Goal: Information Seeking & Learning: Learn about a topic

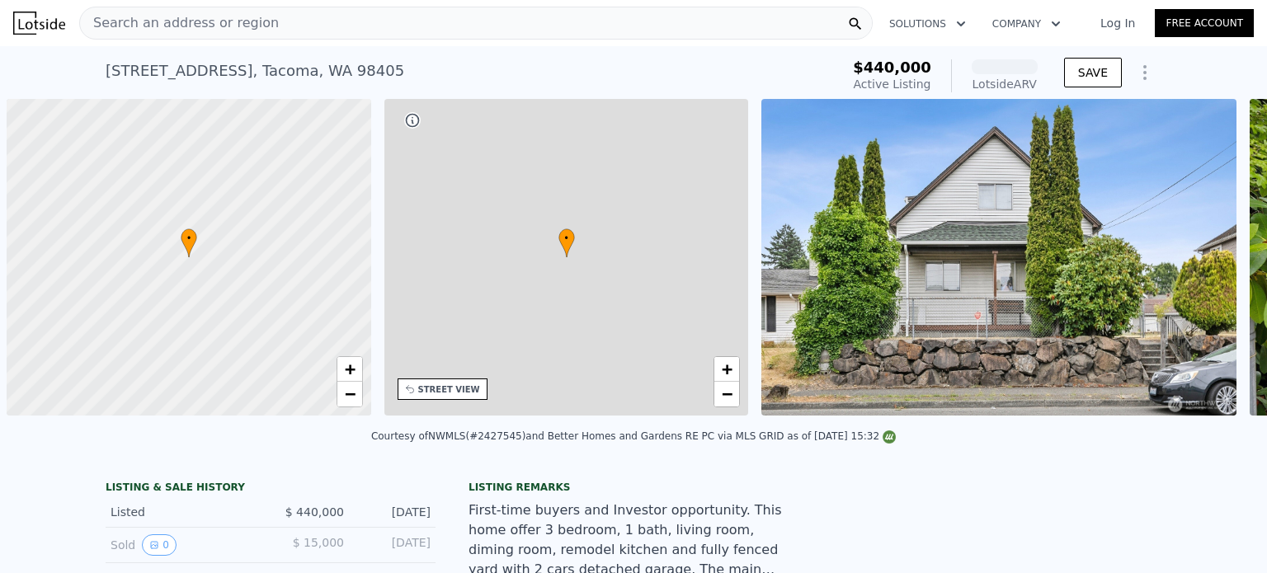
scroll to position [0, 7]
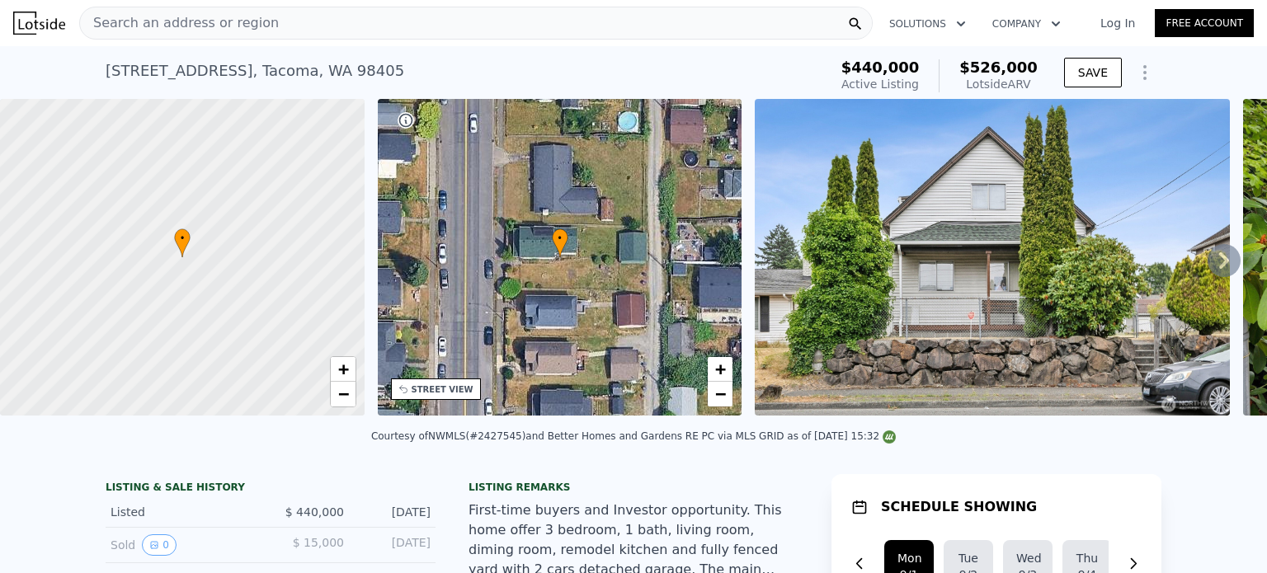
click at [394, 26] on div "Search an address or region" at bounding box center [475, 23] width 793 height 33
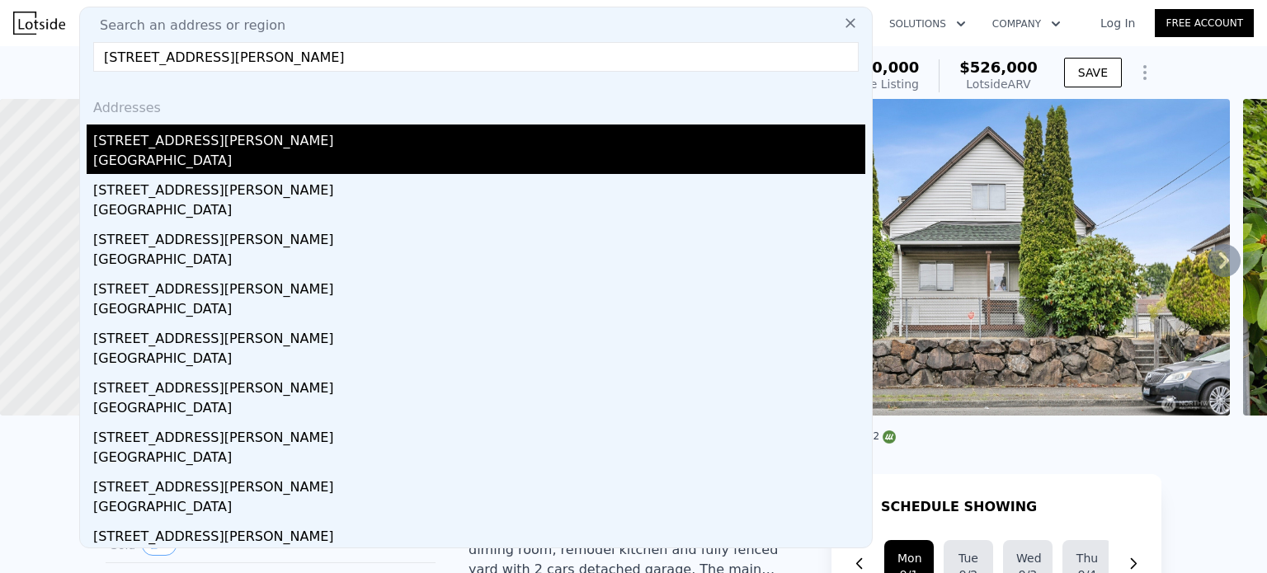
type input "[STREET_ADDRESS][PERSON_NAME]"
click at [219, 148] on div "[STREET_ADDRESS][PERSON_NAME]" at bounding box center [479, 138] width 772 height 26
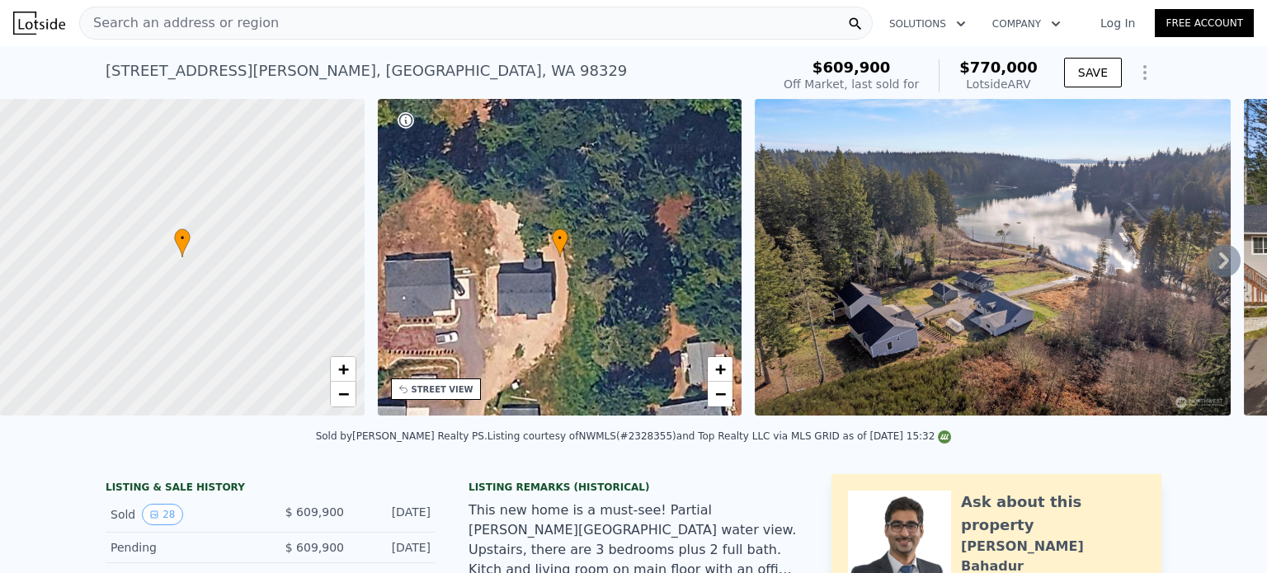
click at [304, 26] on div "Search an address or region" at bounding box center [475, 23] width 793 height 33
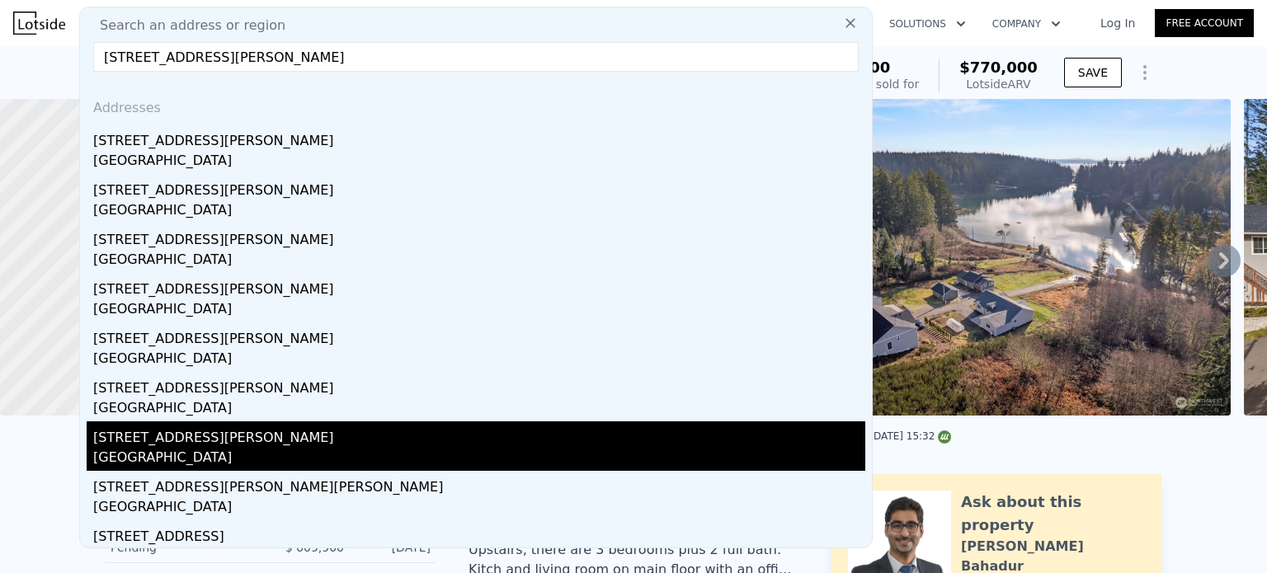
type input "[STREET_ADDRESS][PERSON_NAME]"
click at [199, 448] on div "[GEOGRAPHIC_DATA]" at bounding box center [479, 459] width 772 height 23
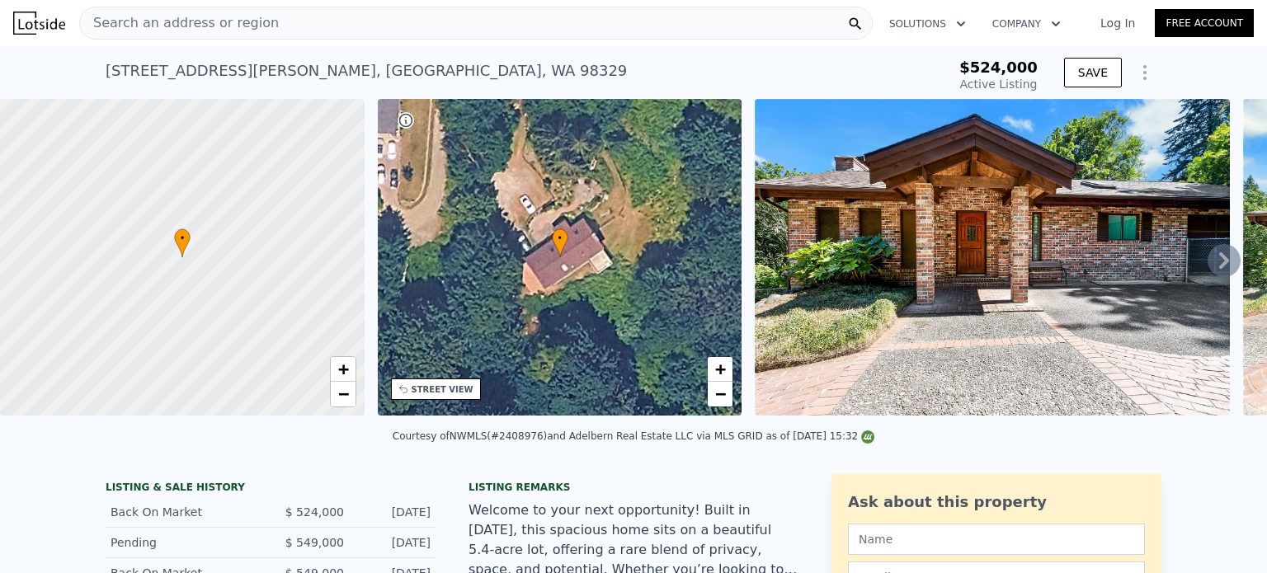
click at [194, 16] on span "Search an address or region" at bounding box center [179, 23] width 199 height 20
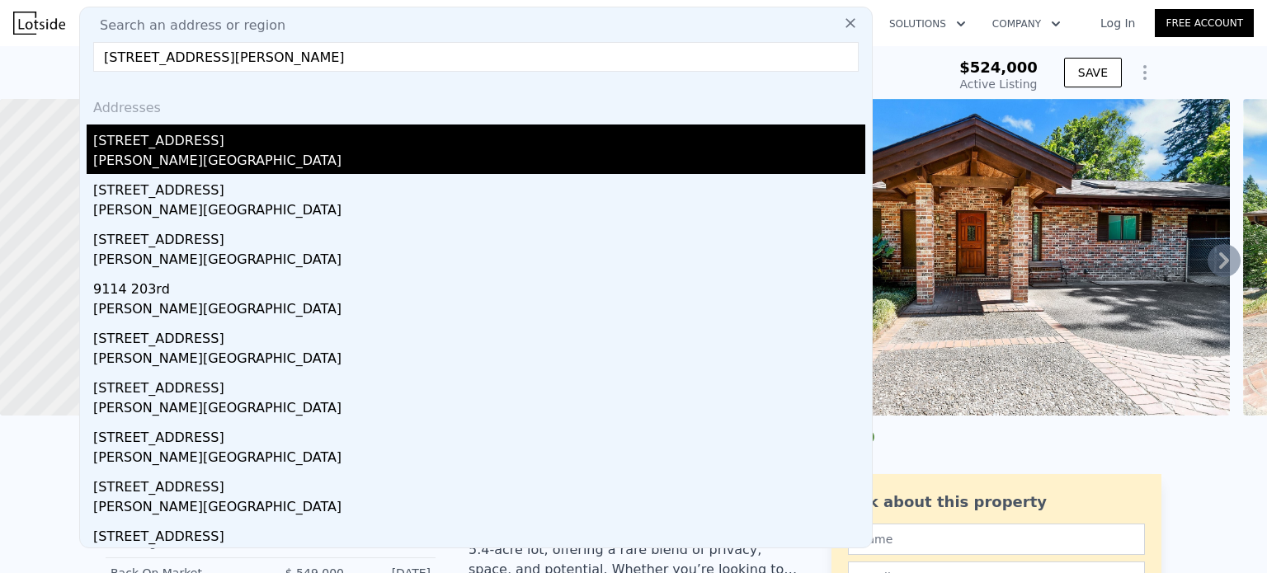
type input "[STREET_ADDRESS][PERSON_NAME]"
click at [279, 162] on div "[PERSON_NAME][GEOGRAPHIC_DATA]" at bounding box center [479, 162] width 772 height 23
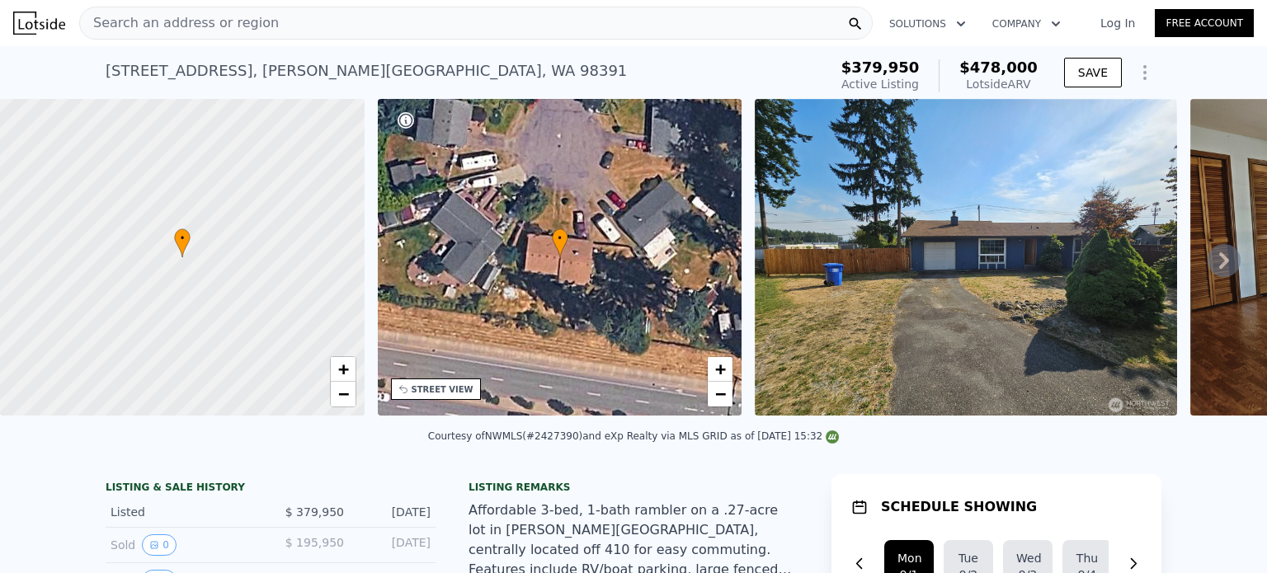
click at [175, 23] on span "Search an address or region" at bounding box center [179, 23] width 199 height 20
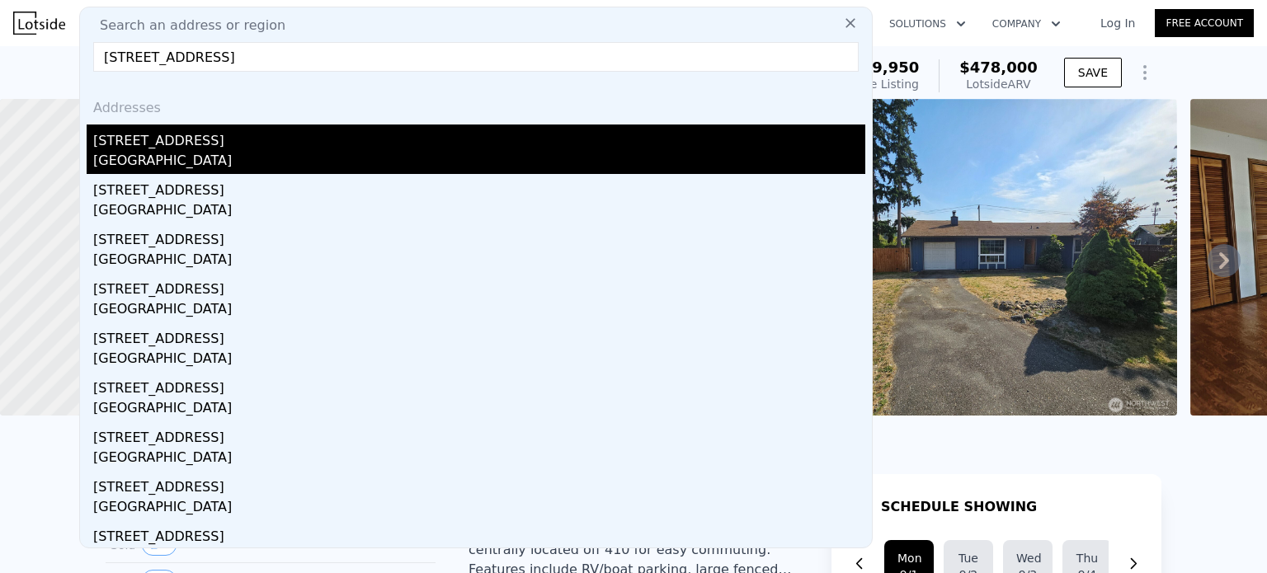
type input "[STREET_ADDRESS]"
click at [208, 148] on div "[STREET_ADDRESS]" at bounding box center [479, 138] width 772 height 26
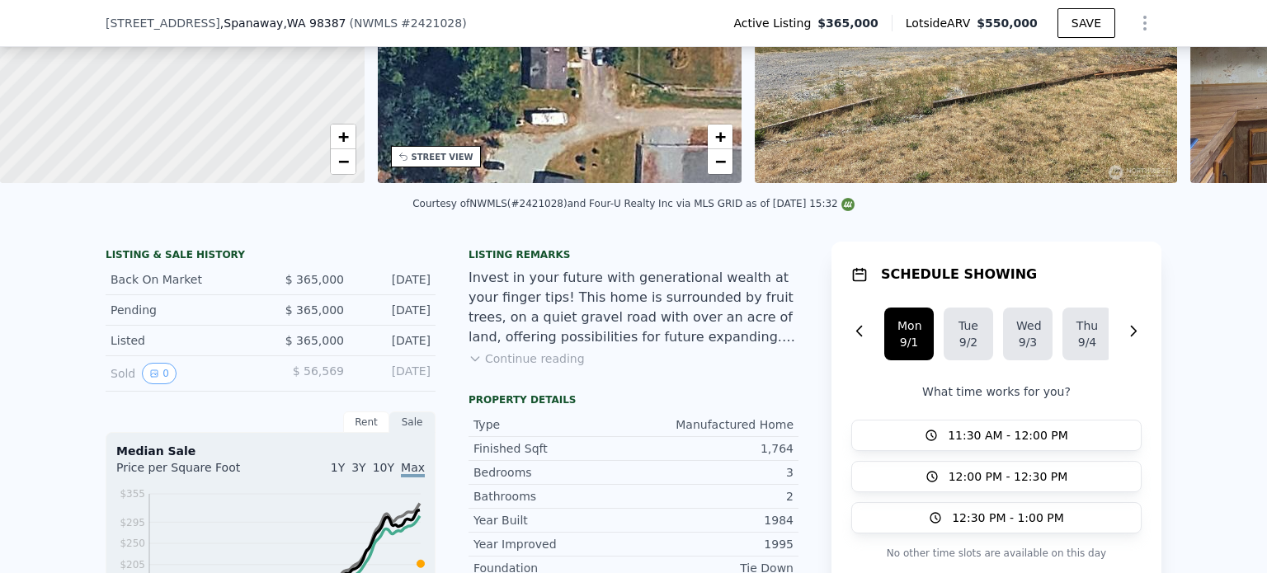
scroll to position [6, 0]
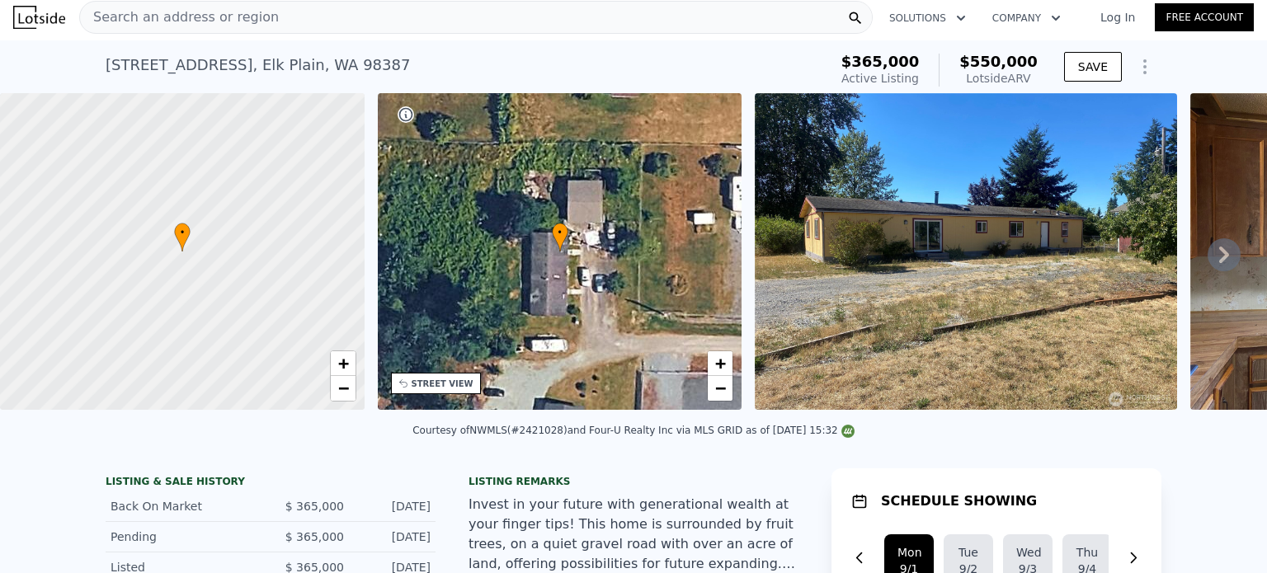
click at [241, 31] on div "Search an address or region" at bounding box center [179, 17] width 199 height 31
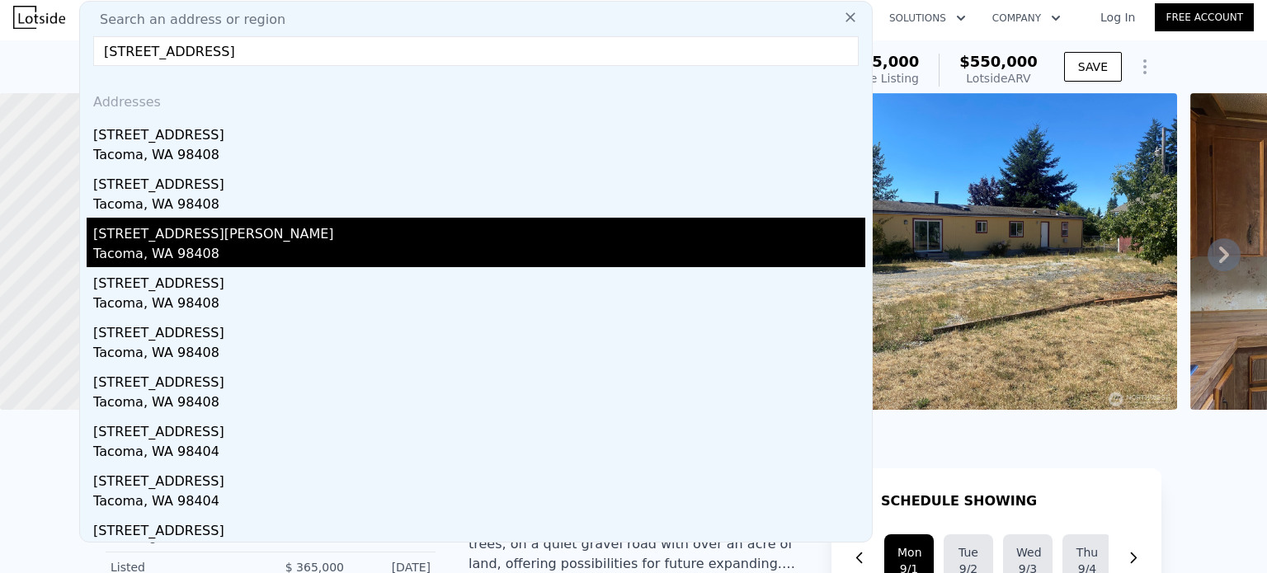
type input "[STREET_ADDRESS]"
click at [205, 236] on div "[STREET_ADDRESS][PERSON_NAME]" at bounding box center [479, 231] width 772 height 26
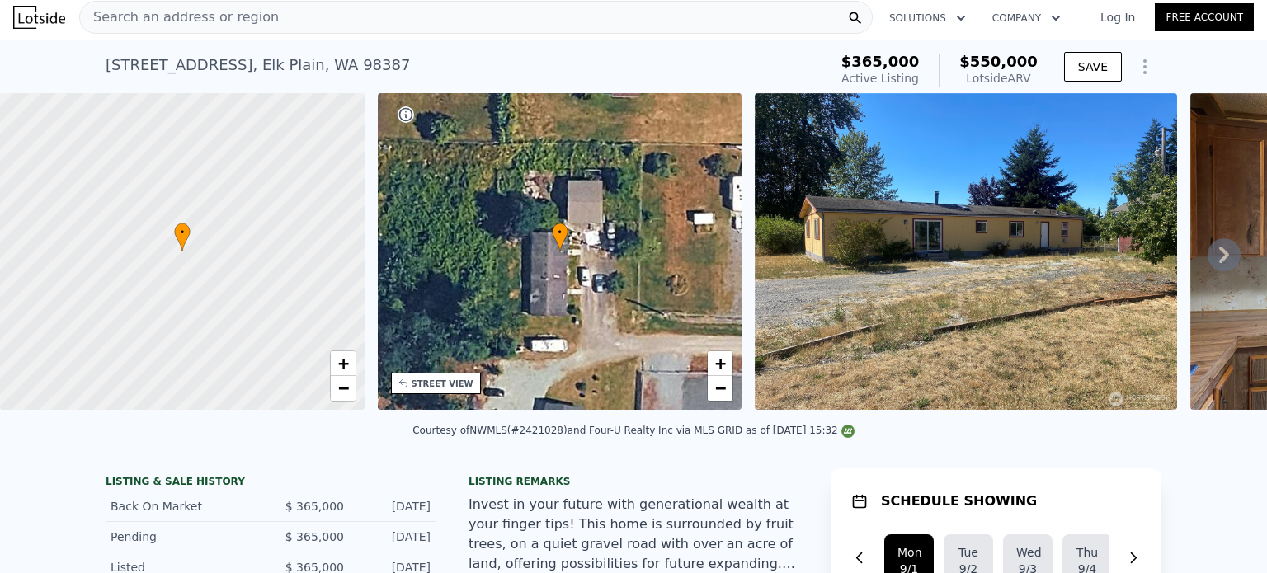
type input "2"
type input "3"
type input "0.75"
type input "1"
type input "720"
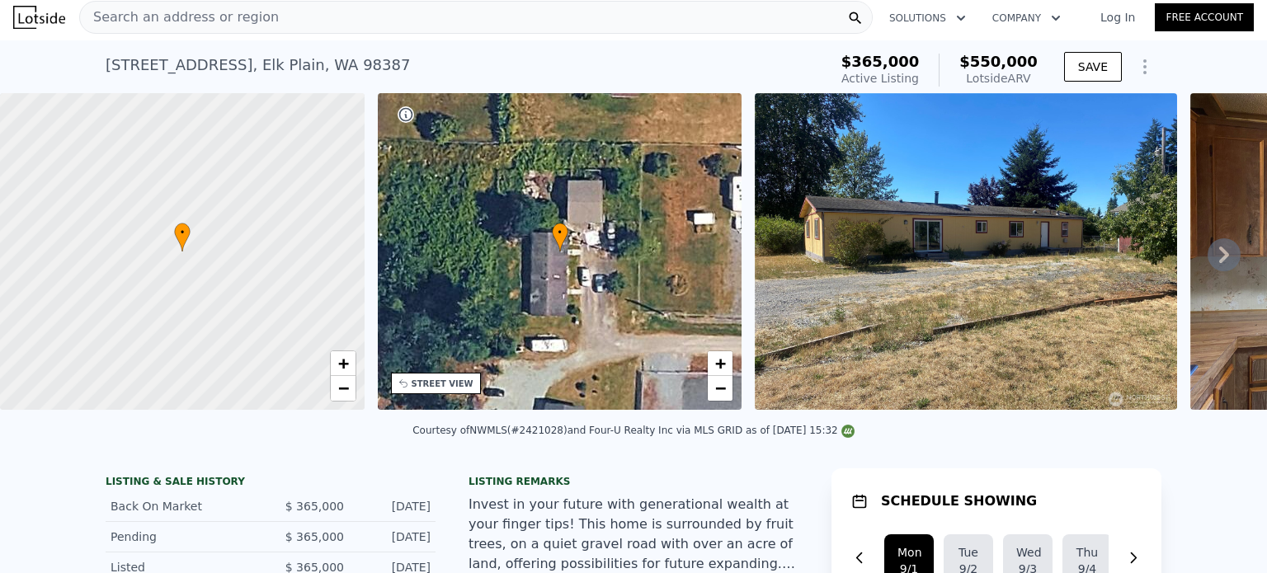
type input "1086"
type input "4000"
type input "9750"
type input "$ 380,000"
type input "$ 76,676"
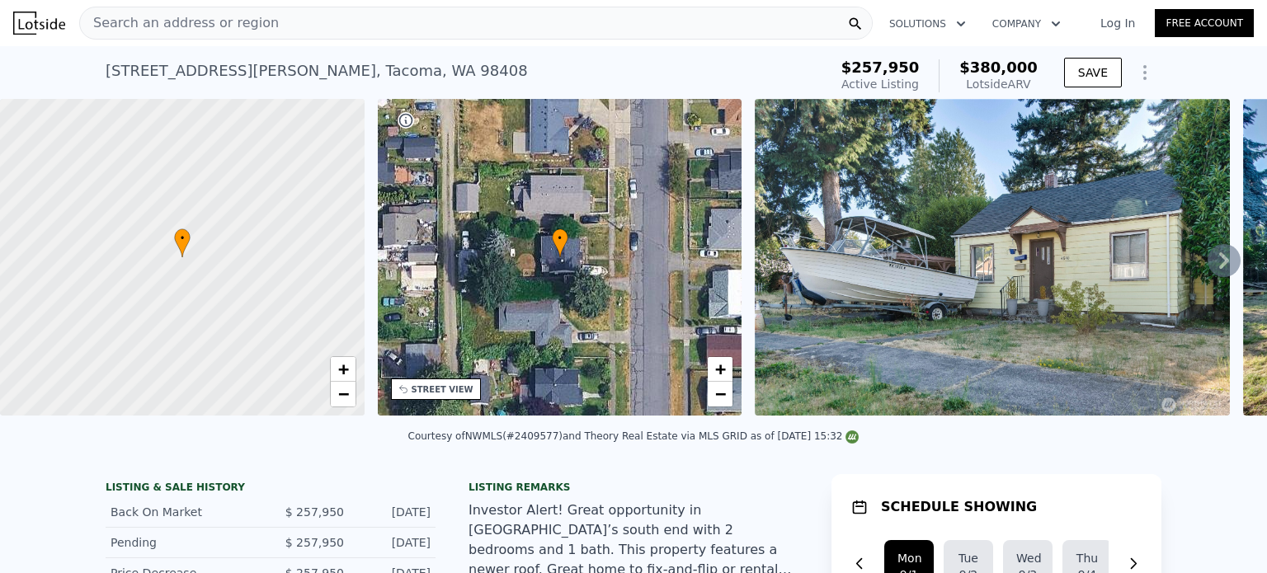
click at [201, 19] on span "Search an address or region" at bounding box center [179, 23] width 199 height 20
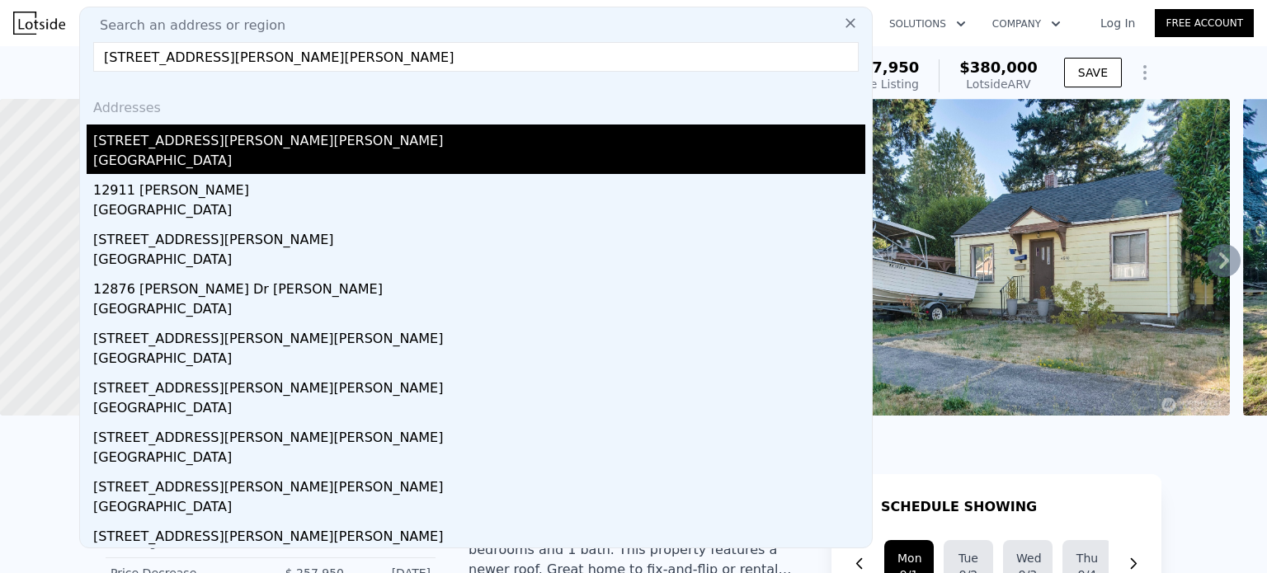
type input "[STREET_ADDRESS][PERSON_NAME][PERSON_NAME]"
click at [183, 145] on div "[STREET_ADDRESS][PERSON_NAME][PERSON_NAME]" at bounding box center [479, 138] width 772 height 26
